Goal: Entertainment & Leisure: Browse casually

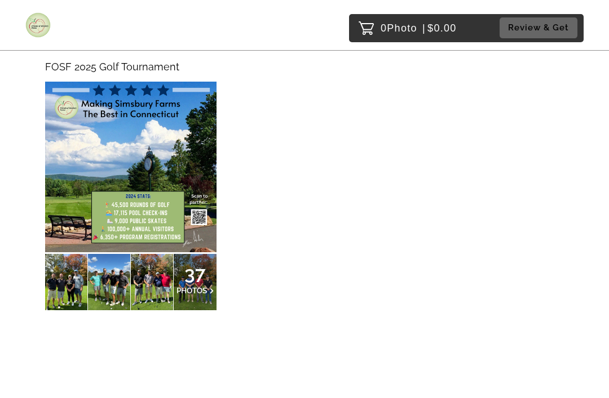
scroll to position [136, 0]
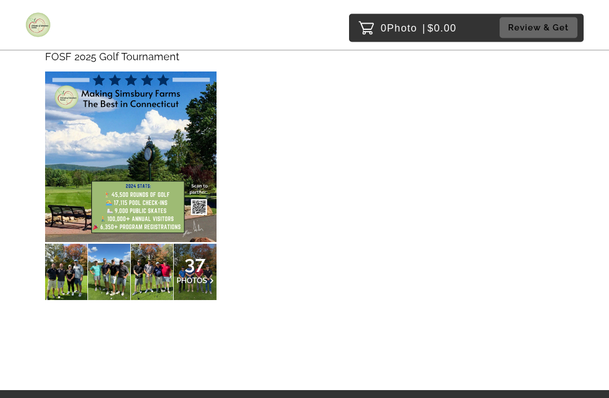
click at [69, 272] on div at bounding box center [66, 273] width 42 height 56
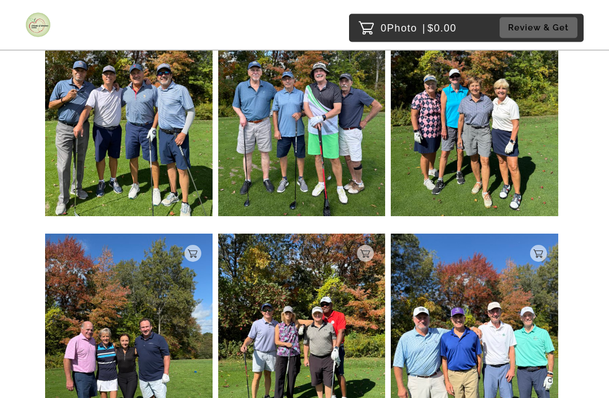
scroll to position [1202, 0]
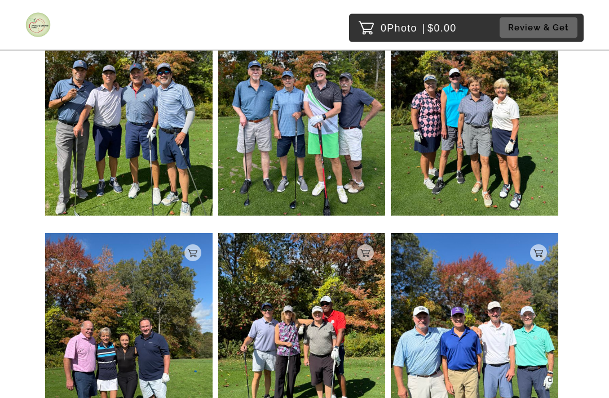
click at [350, 366] on img at bounding box center [301, 345] width 167 height 223
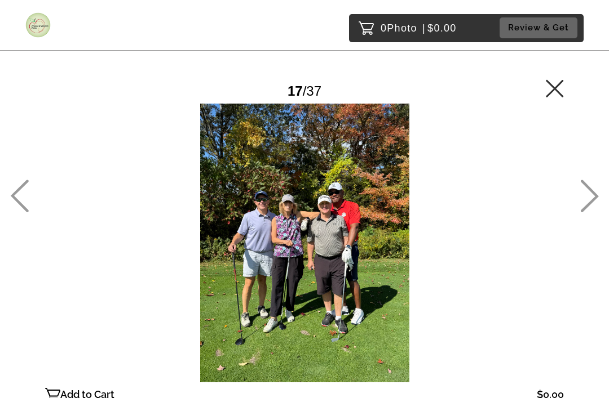
click at [556, 83] on icon at bounding box center [554, 88] width 18 height 18
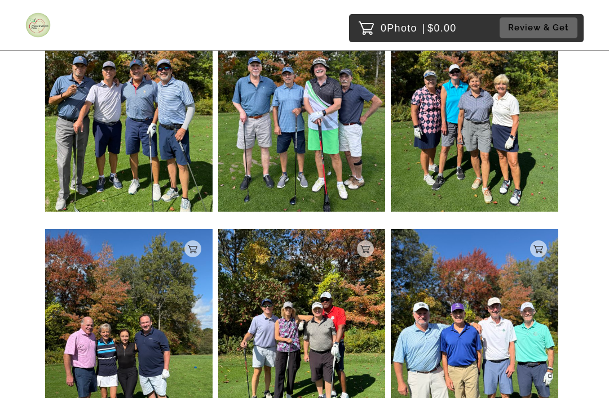
scroll to position [1206, 0]
click at [486, 135] on img at bounding box center [473, 101] width 167 height 223
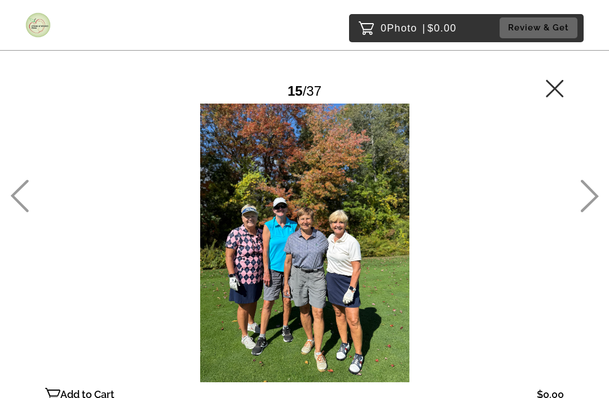
click at [590, 206] on icon at bounding box center [589, 196] width 19 height 33
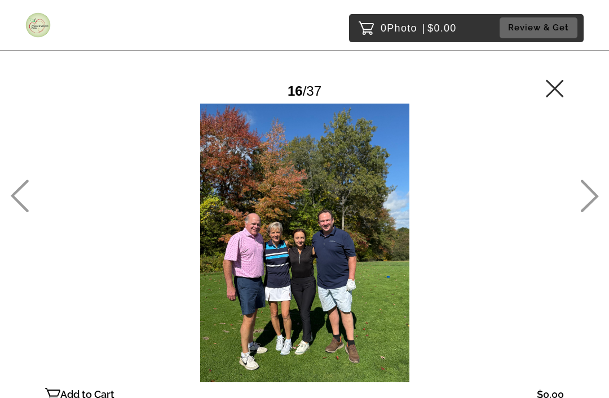
click at [590, 210] on icon at bounding box center [589, 196] width 18 height 33
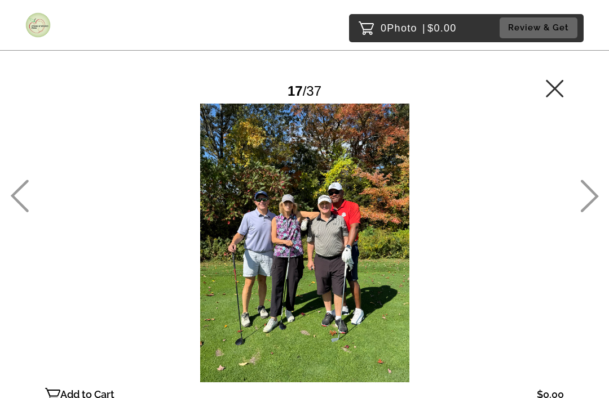
click at [583, 212] on icon at bounding box center [589, 196] width 19 height 33
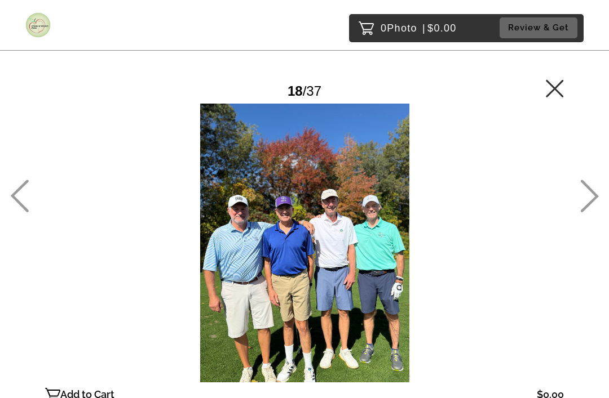
click at [588, 208] on icon at bounding box center [589, 196] width 19 height 33
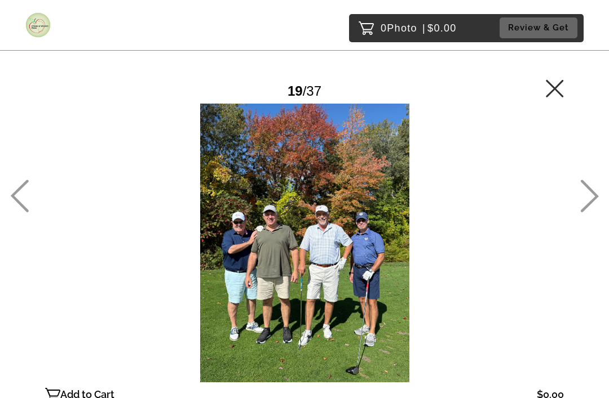
click at [589, 210] on icon at bounding box center [589, 196] width 19 height 33
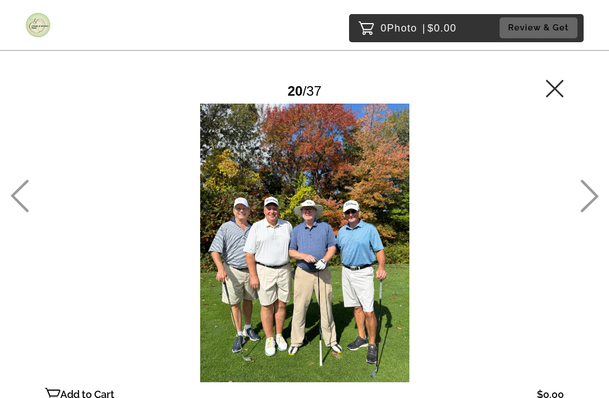
click at [589, 211] on icon at bounding box center [589, 196] width 19 height 33
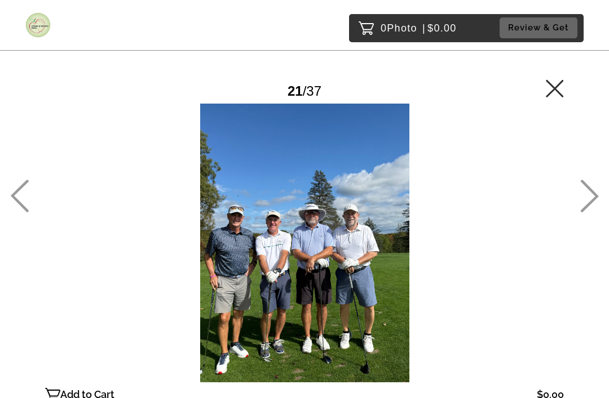
click at [588, 212] on icon at bounding box center [589, 196] width 19 height 33
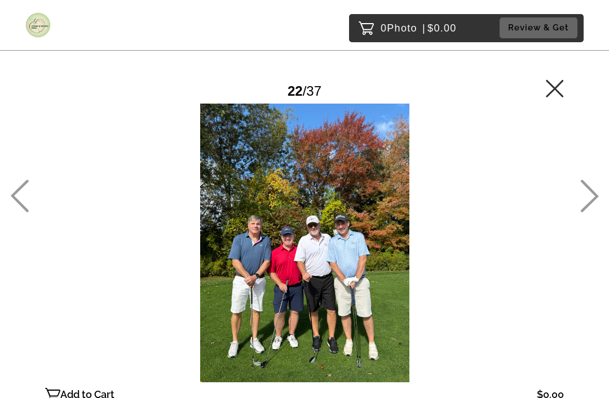
click at [594, 212] on icon at bounding box center [589, 196] width 18 height 33
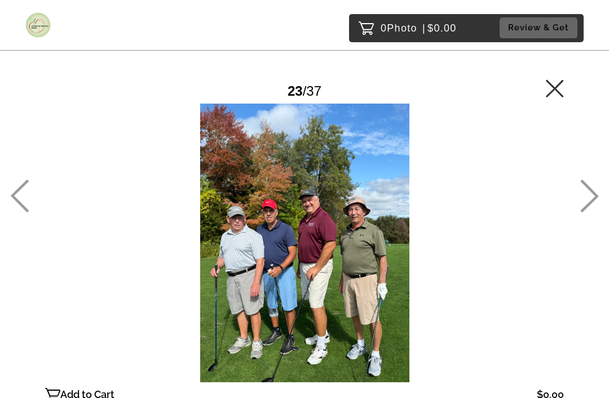
click at [589, 212] on icon at bounding box center [589, 196] width 19 height 33
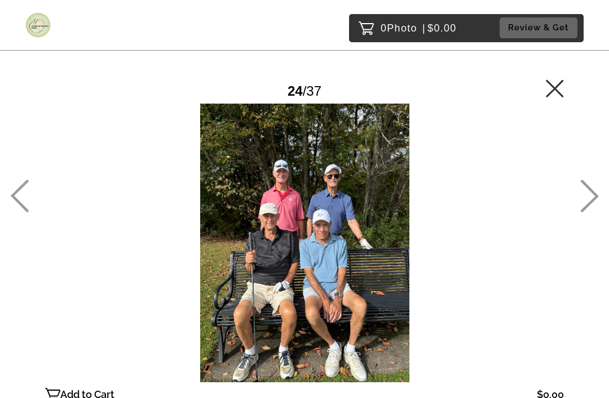
click at [581, 212] on icon at bounding box center [589, 196] width 19 height 33
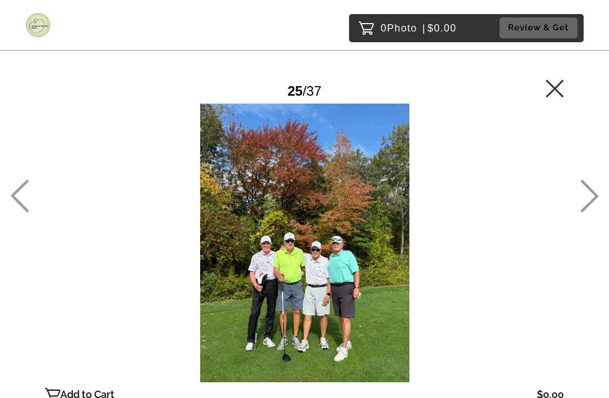
click at [580, 212] on icon at bounding box center [589, 196] width 19 height 33
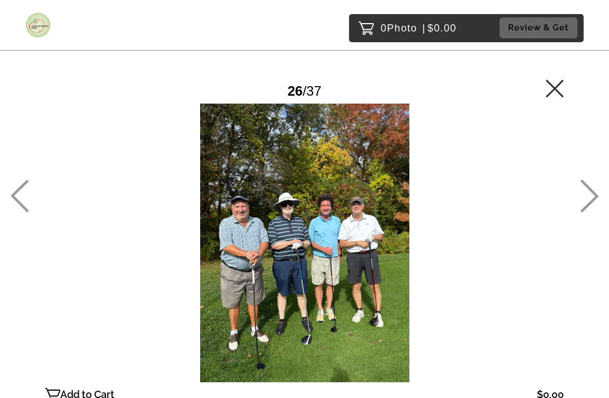
click at [585, 211] on icon at bounding box center [589, 196] width 19 height 33
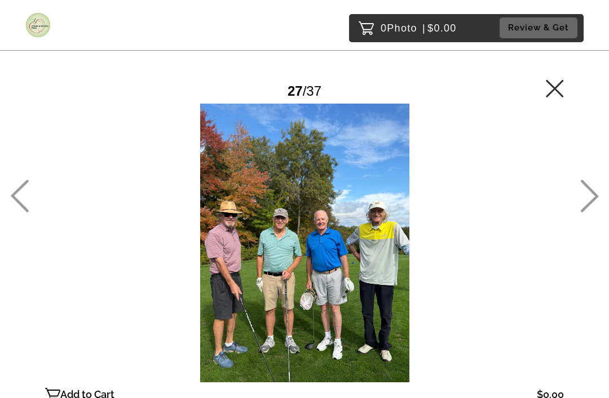
click at [581, 211] on icon at bounding box center [589, 196] width 19 height 33
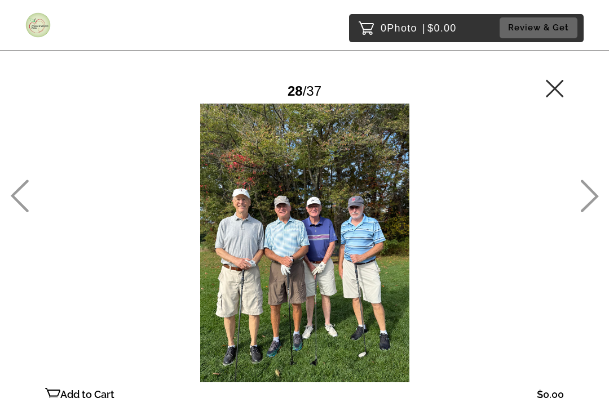
click at [586, 210] on icon at bounding box center [589, 196] width 19 height 33
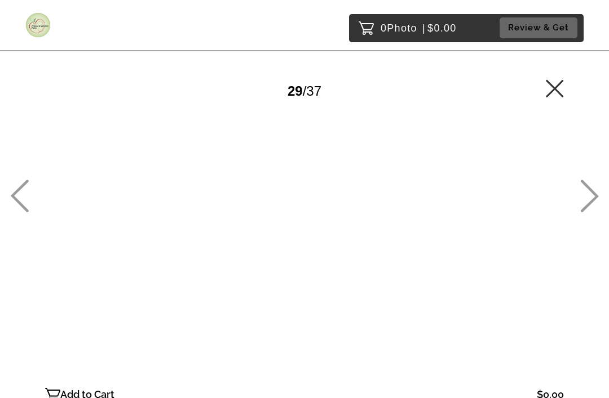
click at [584, 211] on icon at bounding box center [589, 196] width 19 height 33
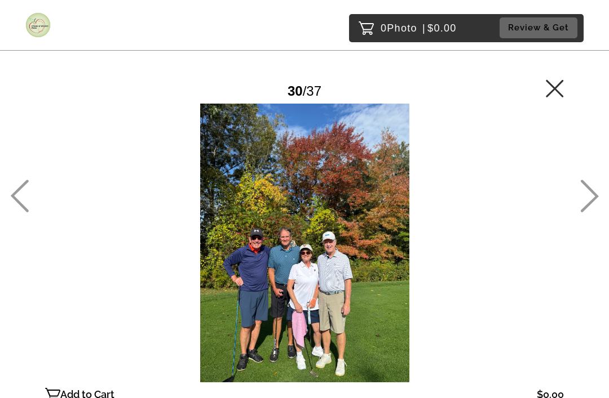
click at [583, 211] on icon at bounding box center [589, 196] width 19 height 33
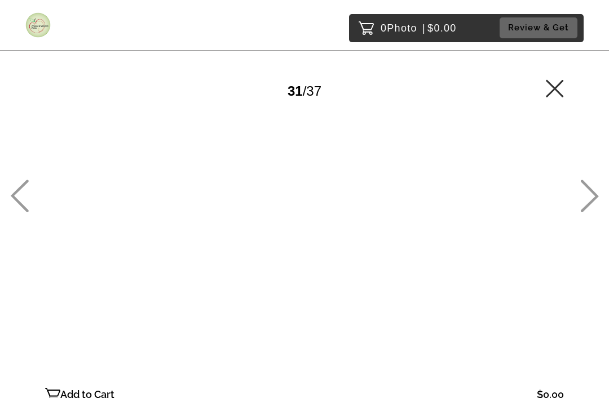
click at [580, 212] on icon at bounding box center [589, 196] width 19 height 33
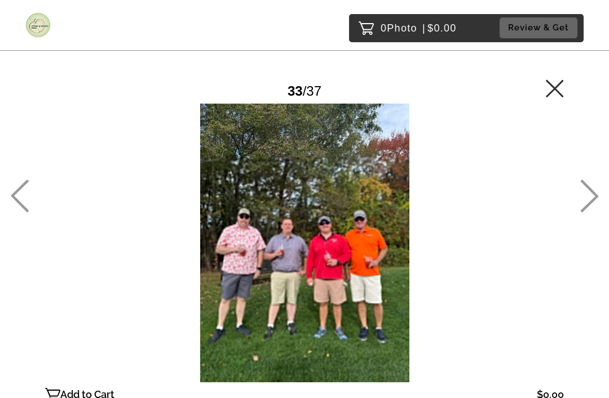
click at [583, 212] on icon at bounding box center [589, 196] width 19 height 33
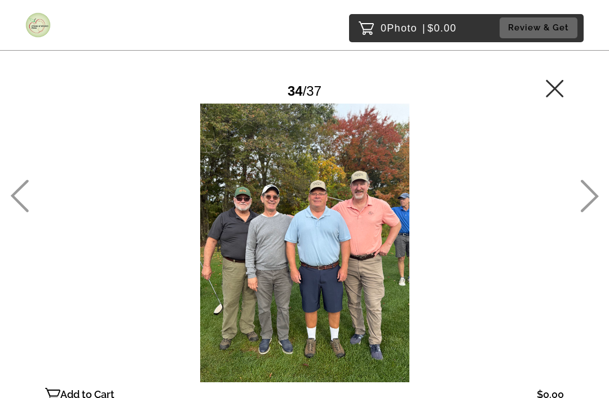
click at [587, 206] on icon at bounding box center [589, 196] width 18 height 33
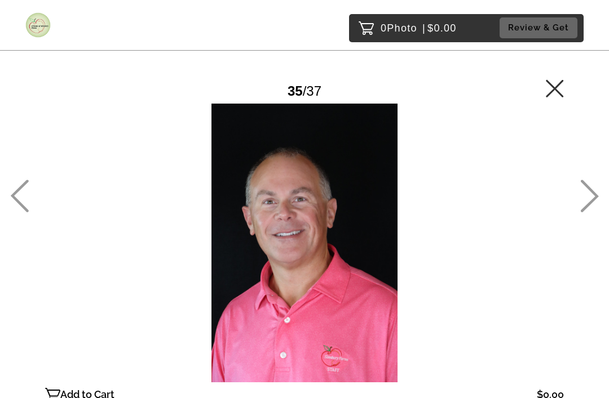
click at [561, 87] on icon at bounding box center [554, 88] width 18 height 18
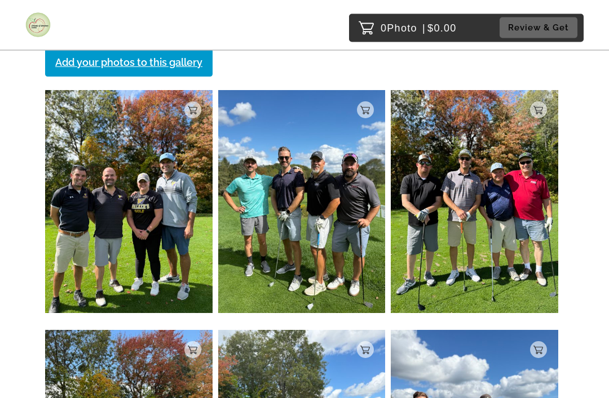
scroll to position [145, 0]
